Goal: Transaction & Acquisition: Purchase product/service

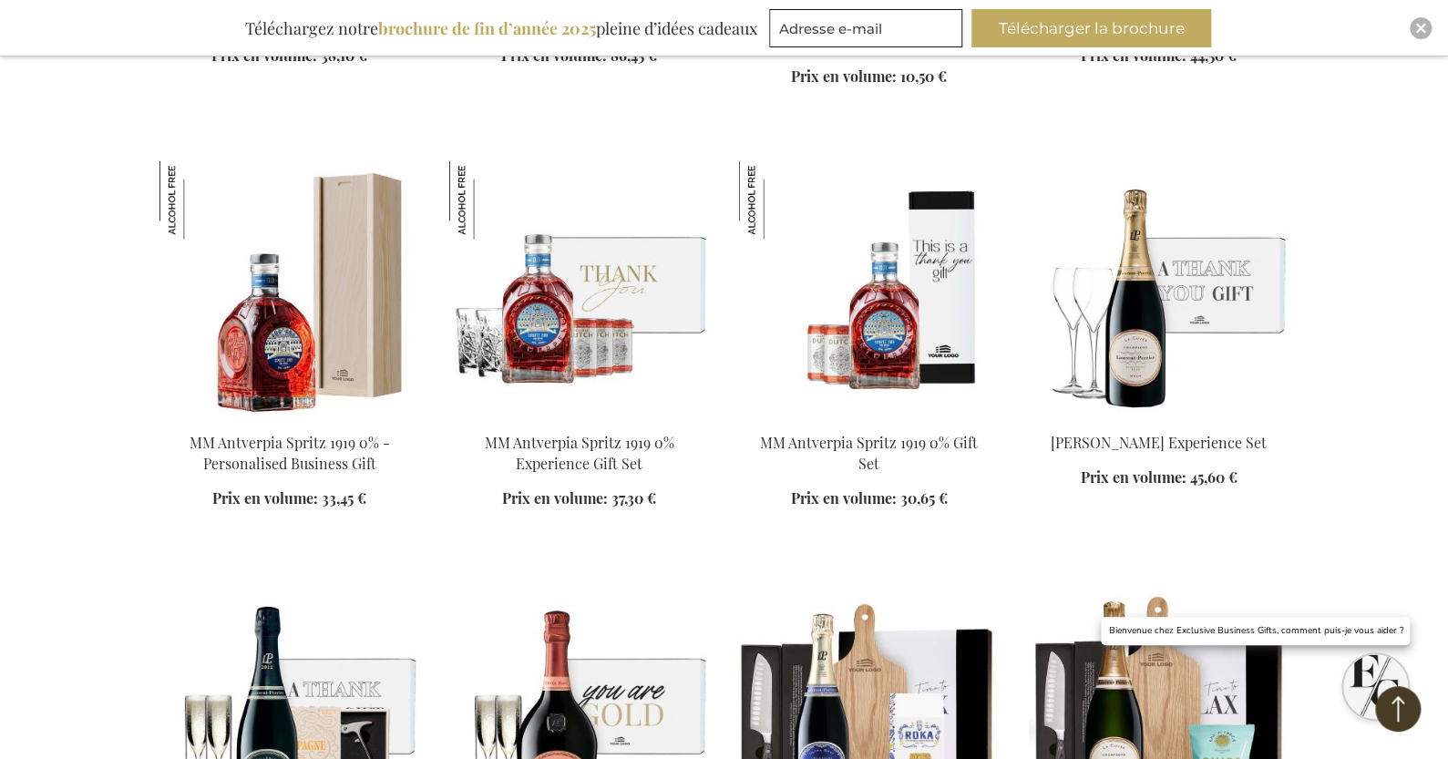
scroll to position [2003, 0]
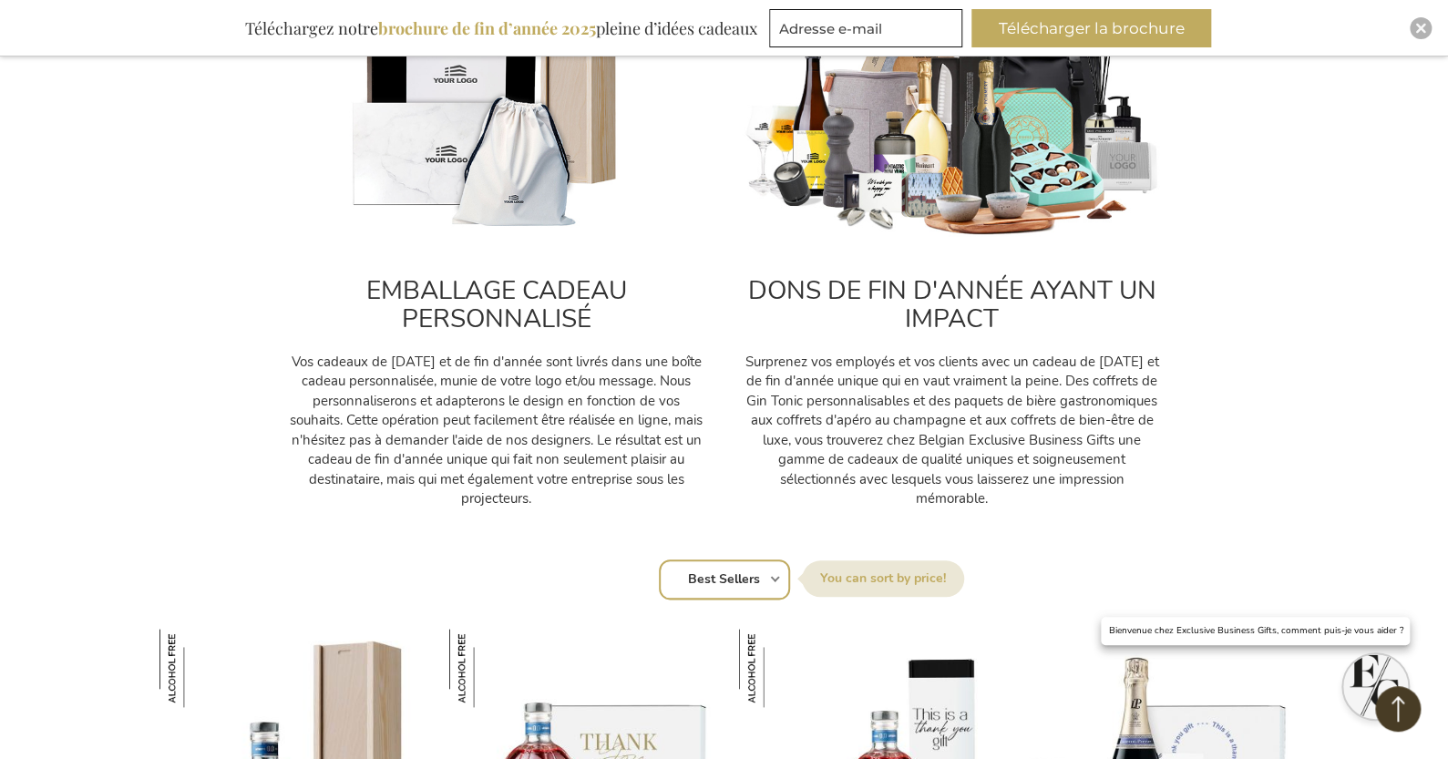
scroll to position [728, 0]
click at [876, 574] on label "[GEOGRAPHIC_DATA] par" at bounding box center [883, 579] width 162 height 36
click at [790, 574] on select "Position Best Sellers Les plus consultés Nouveau Biggest Saving Price: low to h…" at bounding box center [724, 580] width 131 height 40
click at [915, 584] on label "[GEOGRAPHIC_DATA] par" at bounding box center [883, 579] width 162 height 36
click at [790, 584] on select "Position Best Sellers Les plus consultés Nouveau Biggest Saving Price: low to h…" at bounding box center [724, 580] width 131 height 40
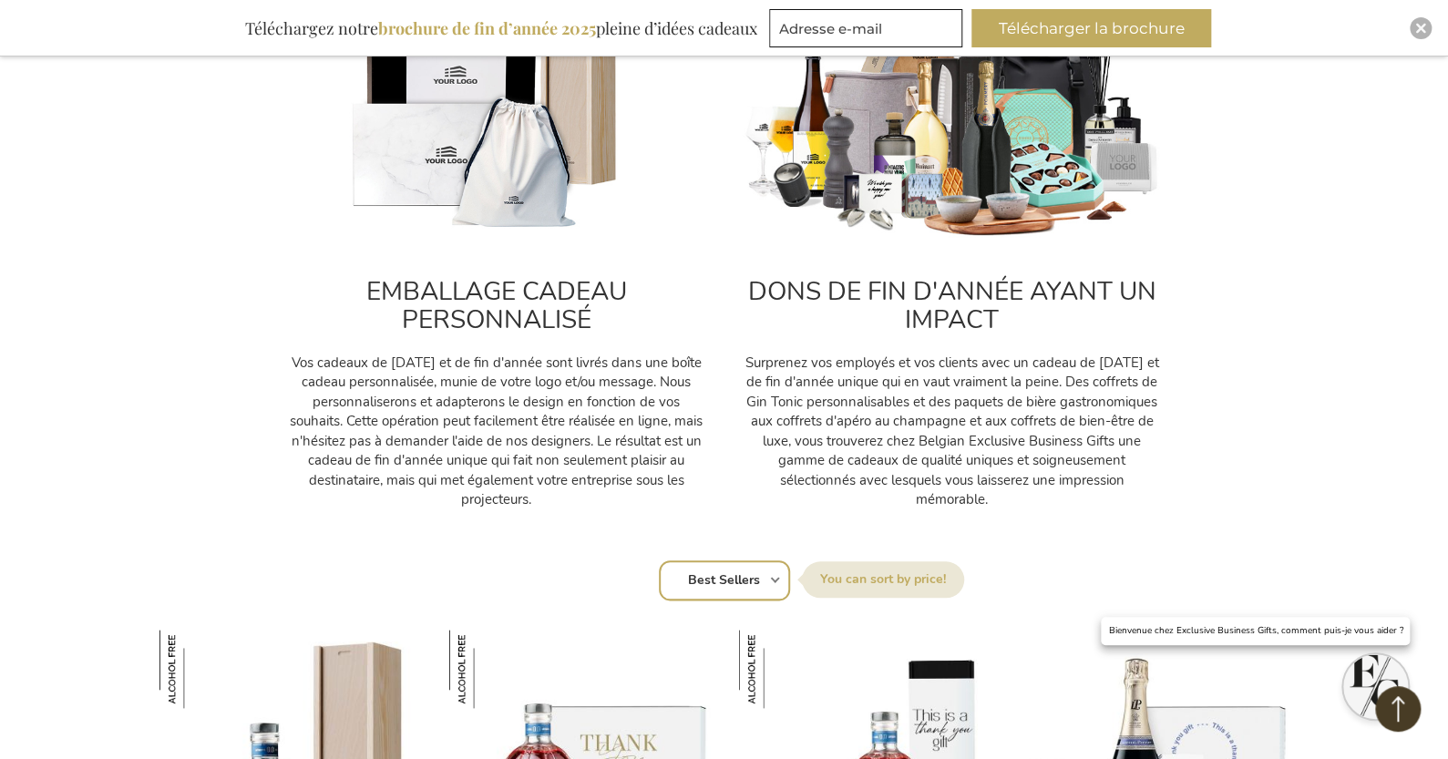
click at [711, 576] on select "Position Best Sellers Les plus consultés Nouveau Biggest Saving Price: low to h…" at bounding box center [724, 580] width 131 height 40
select select "price_asc"
click at [659, 560] on select "Position Best Sellers Les plus consultés Nouveau Biggest Saving Price: low to h…" at bounding box center [724, 580] width 131 height 40
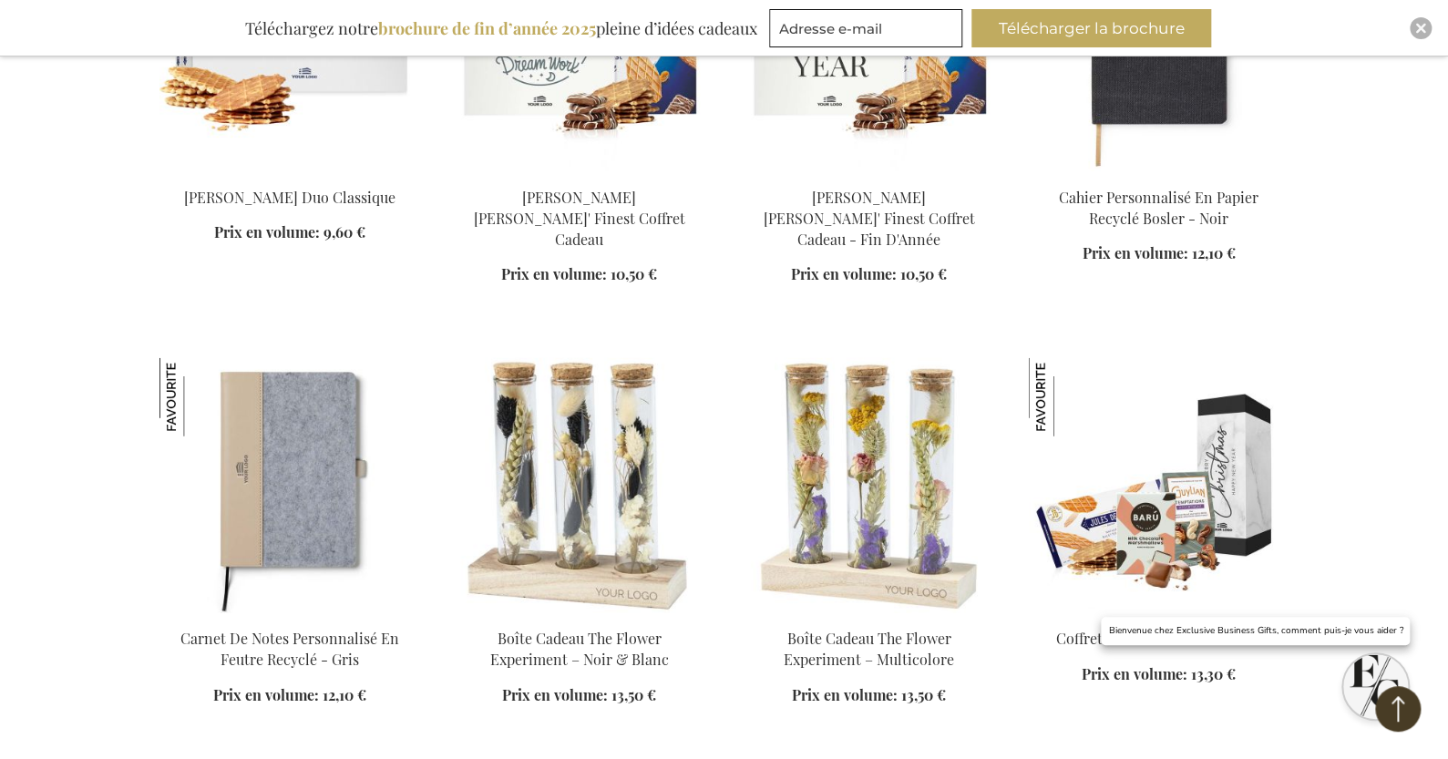
scroll to position [2550, 0]
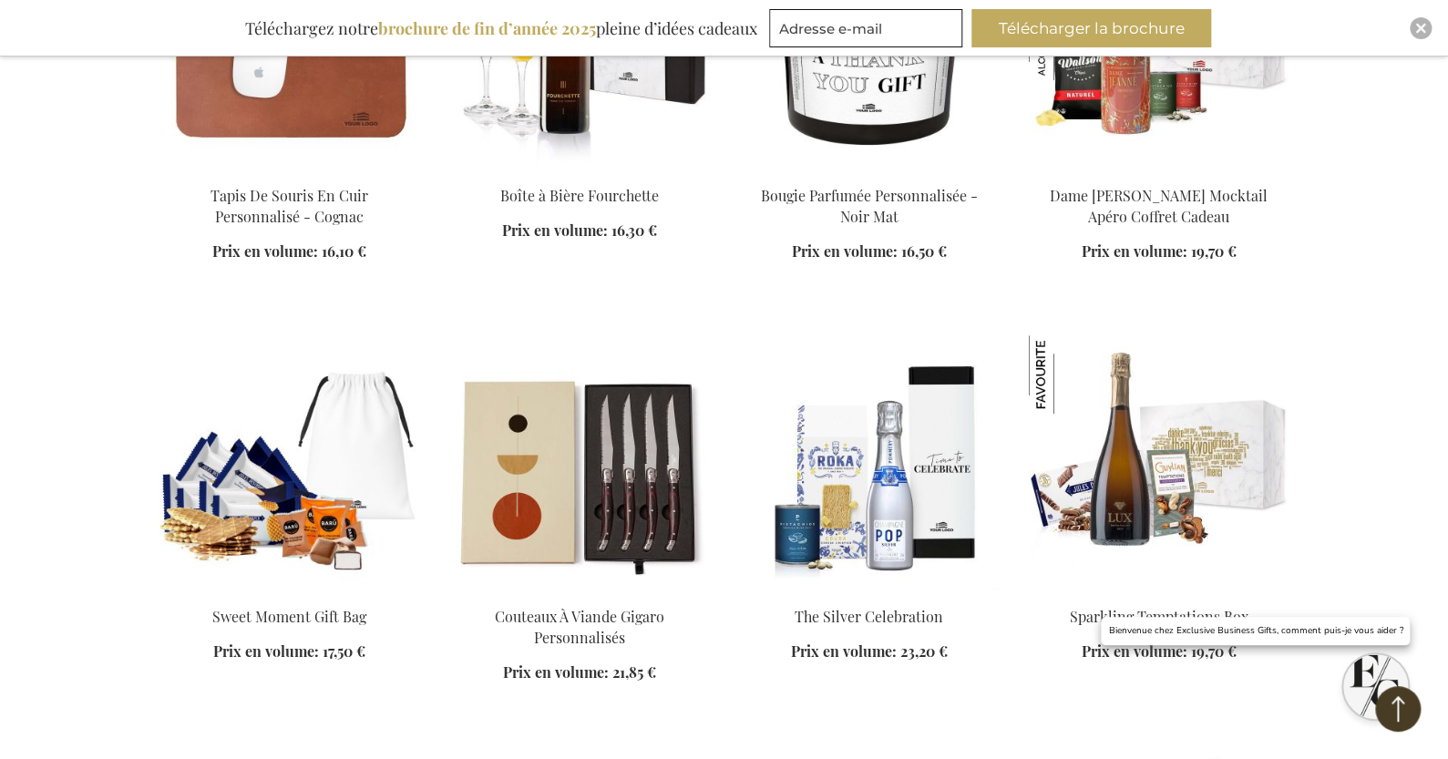
scroll to position [4100, 0]
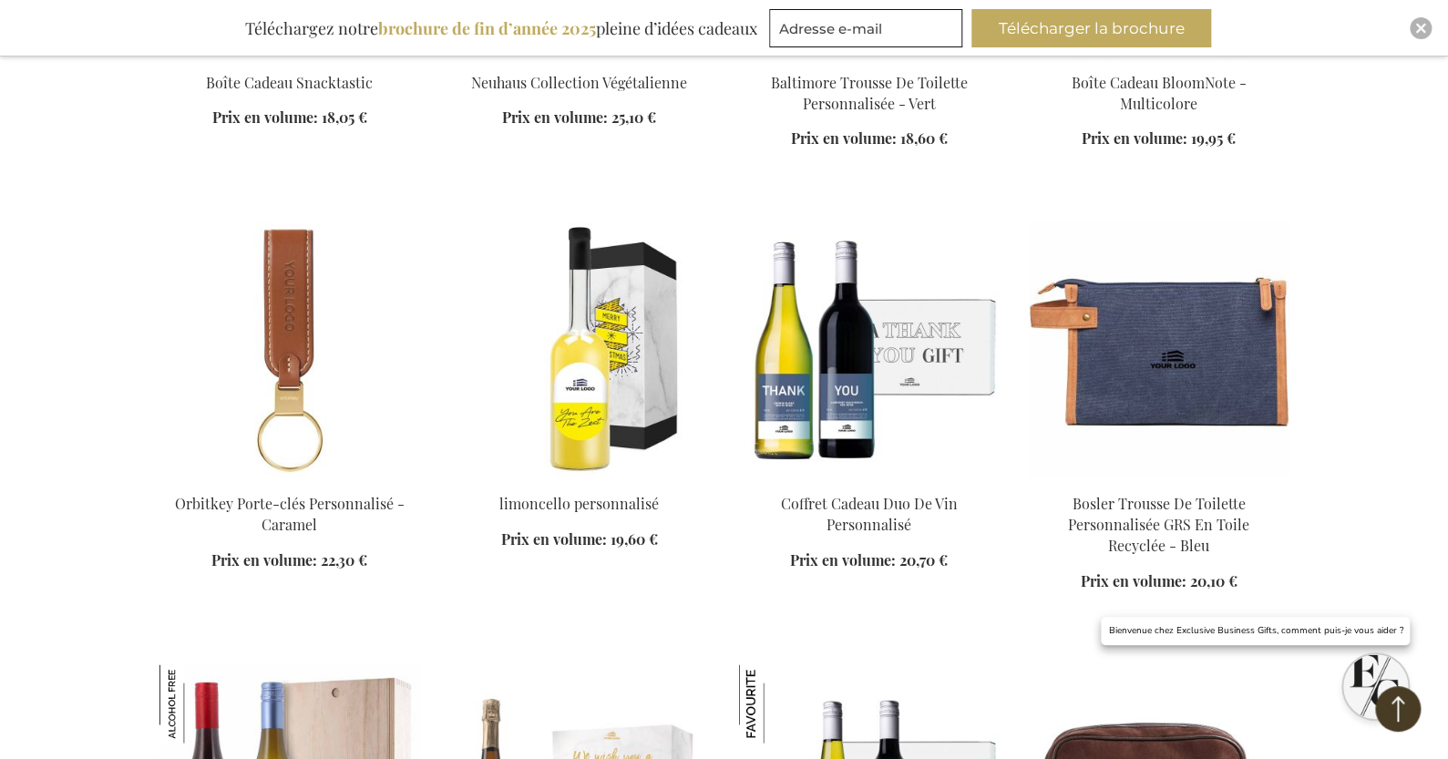
scroll to position [5265, 0]
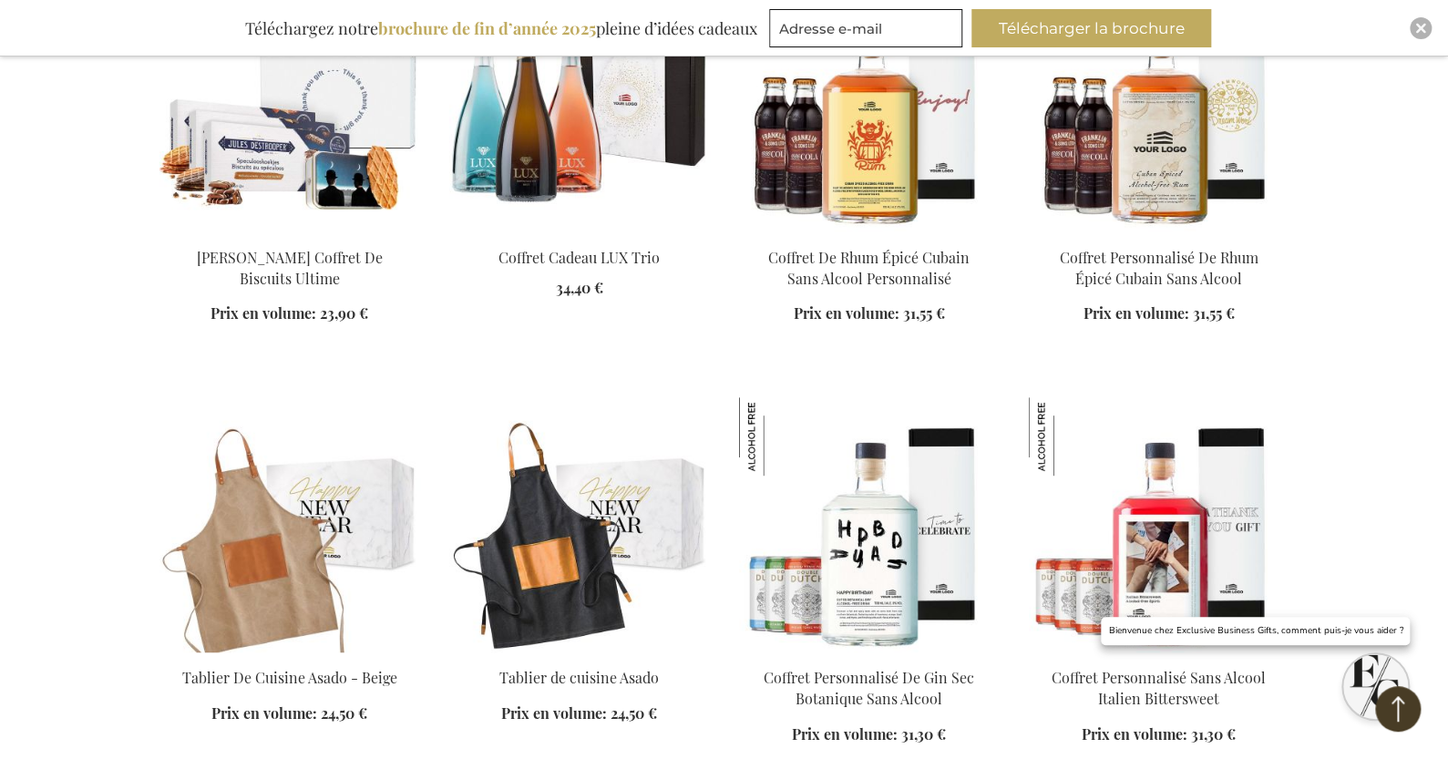
scroll to position [7360, 0]
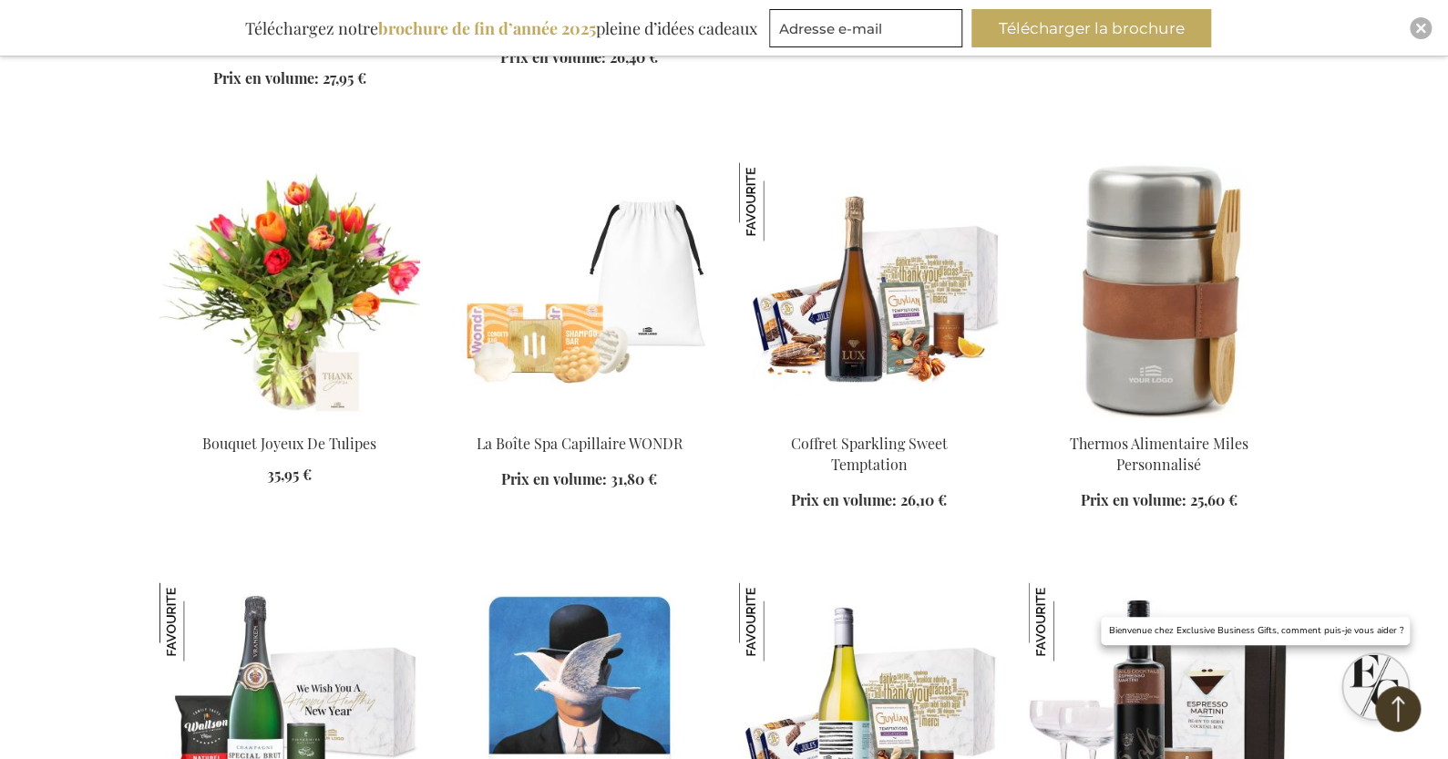
scroll to position [8818, 0]
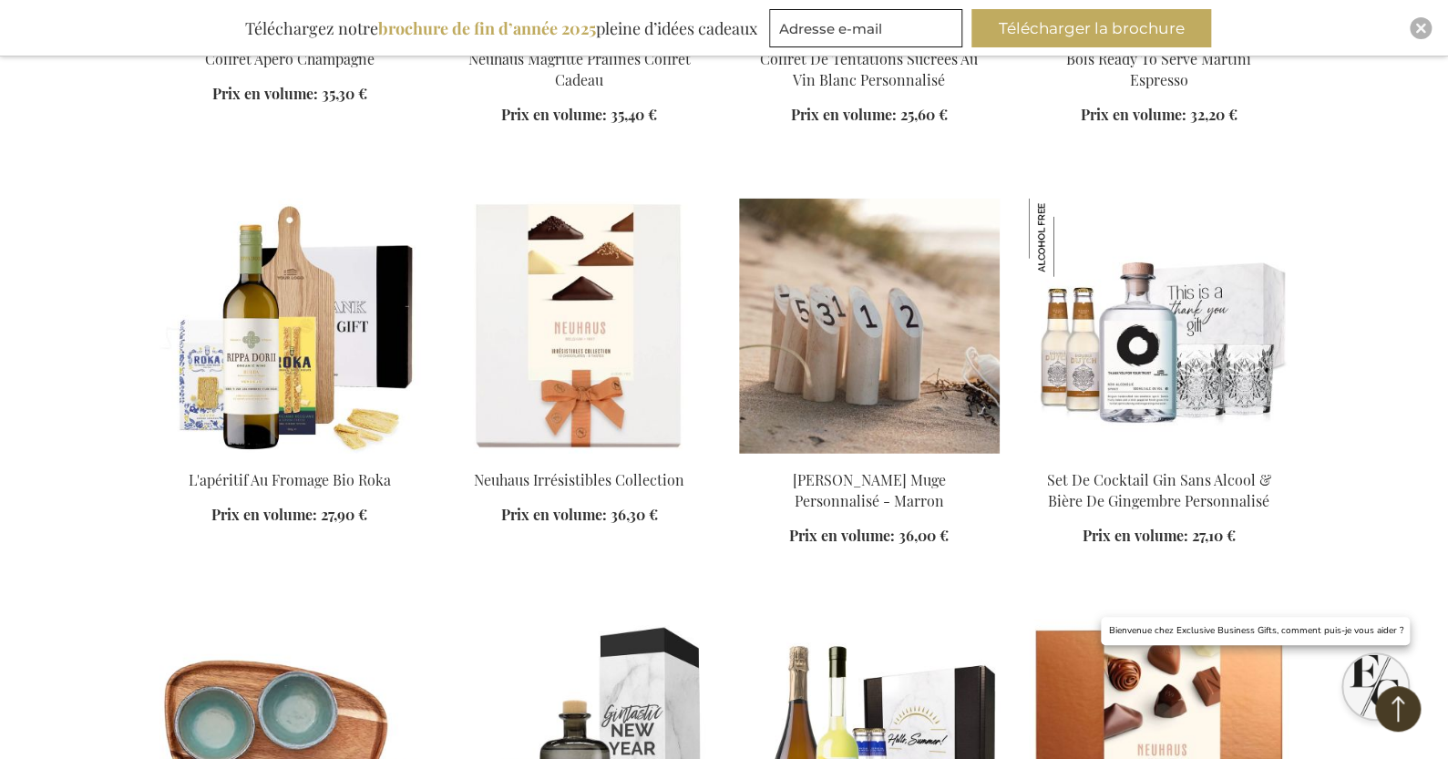
scroll to position [9274, 0]
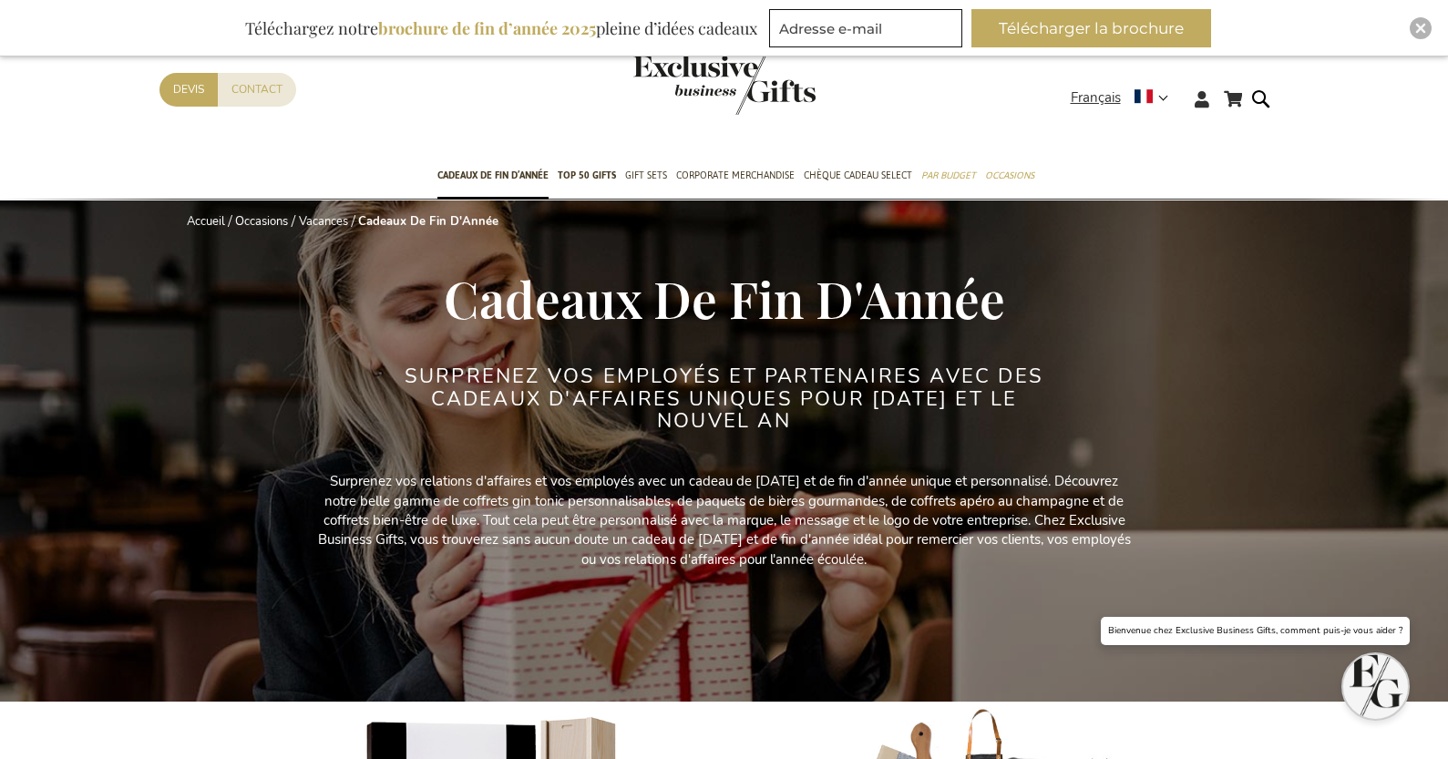
select select "price_asc"
